Goal: Use online tool/utility

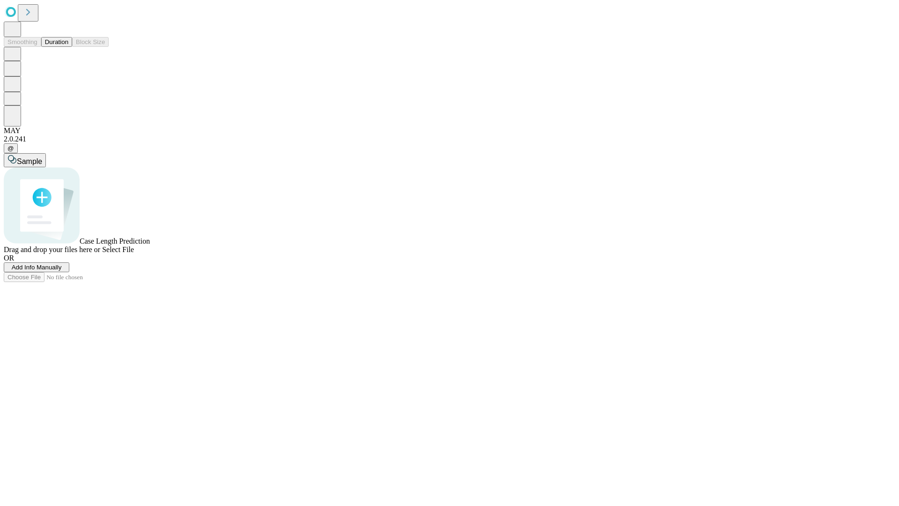
click at [68, 47] on button "Duration" at bounding box center [56, 42] width 31 height 10
click at [42, 157] on span "Sample" at bounding box center [29, 161] width 25 height 8
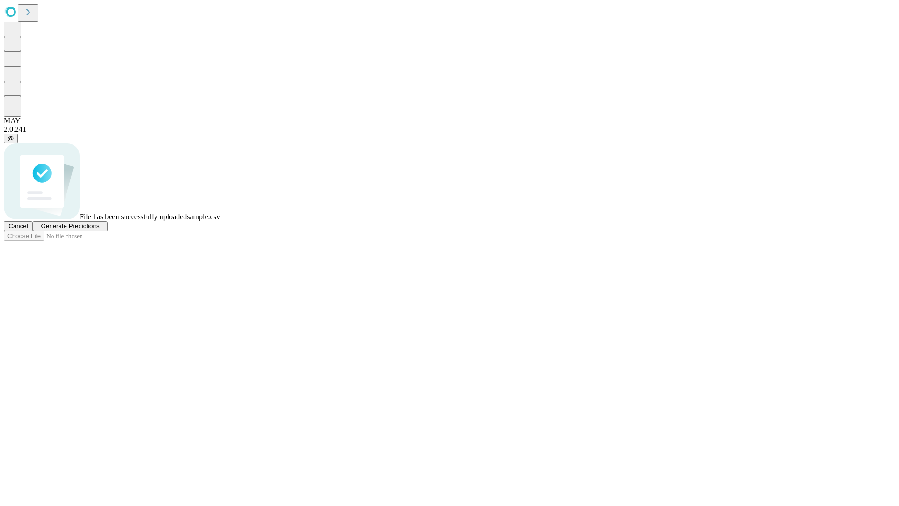
click at [99, 229] on span "Generate Predictions" at bounding box center [70, 225] width 59 height 7
